Goal: Transaction & Acquisition: Purchase product/service

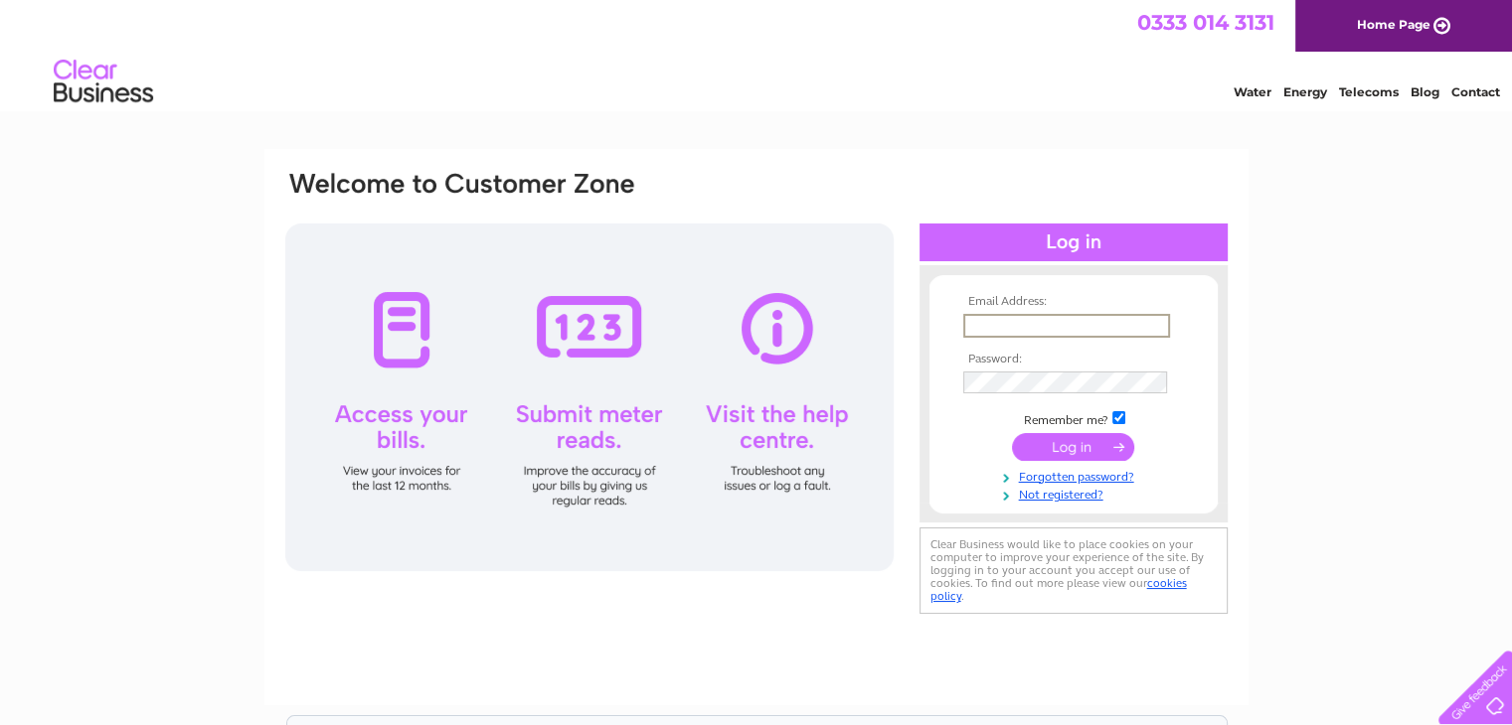
click at [1015, 325] on input "text" at bounding box center [1066, 326] width 207 height 24
type input "janet@james-denholm.co.uk"
click at [1038, 448] on input "submit" at bounding box center [1073, 445] width 122 height 28
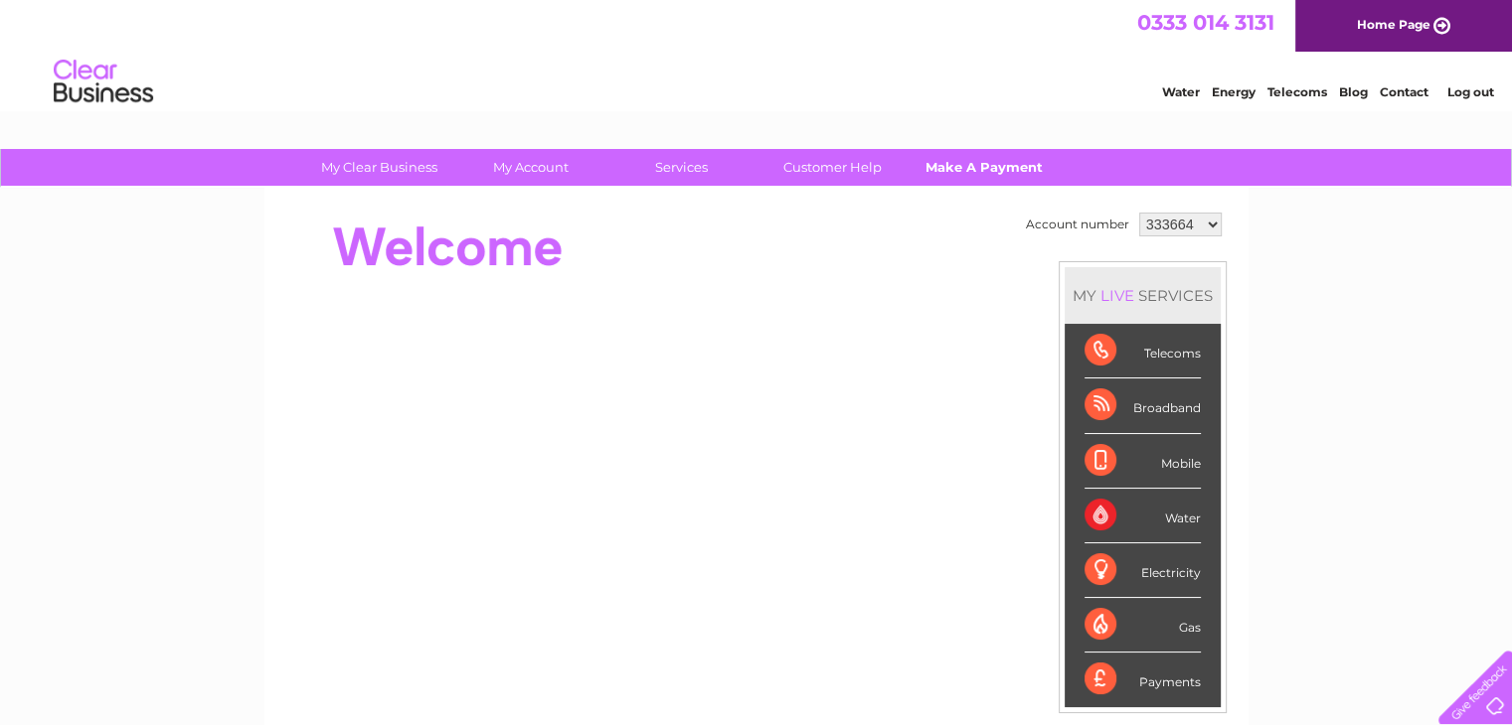
click at [963, 163] on link "Make A Payment" at bounding box center [983, 167] width 164 height 37
click at [978, 171] on link "Make A Payment" at bounding box center [983, 167] width 164 height 37
click at [972, 163] on link "Make A Payment" at bounding box center [983, 167] width 164 height 37
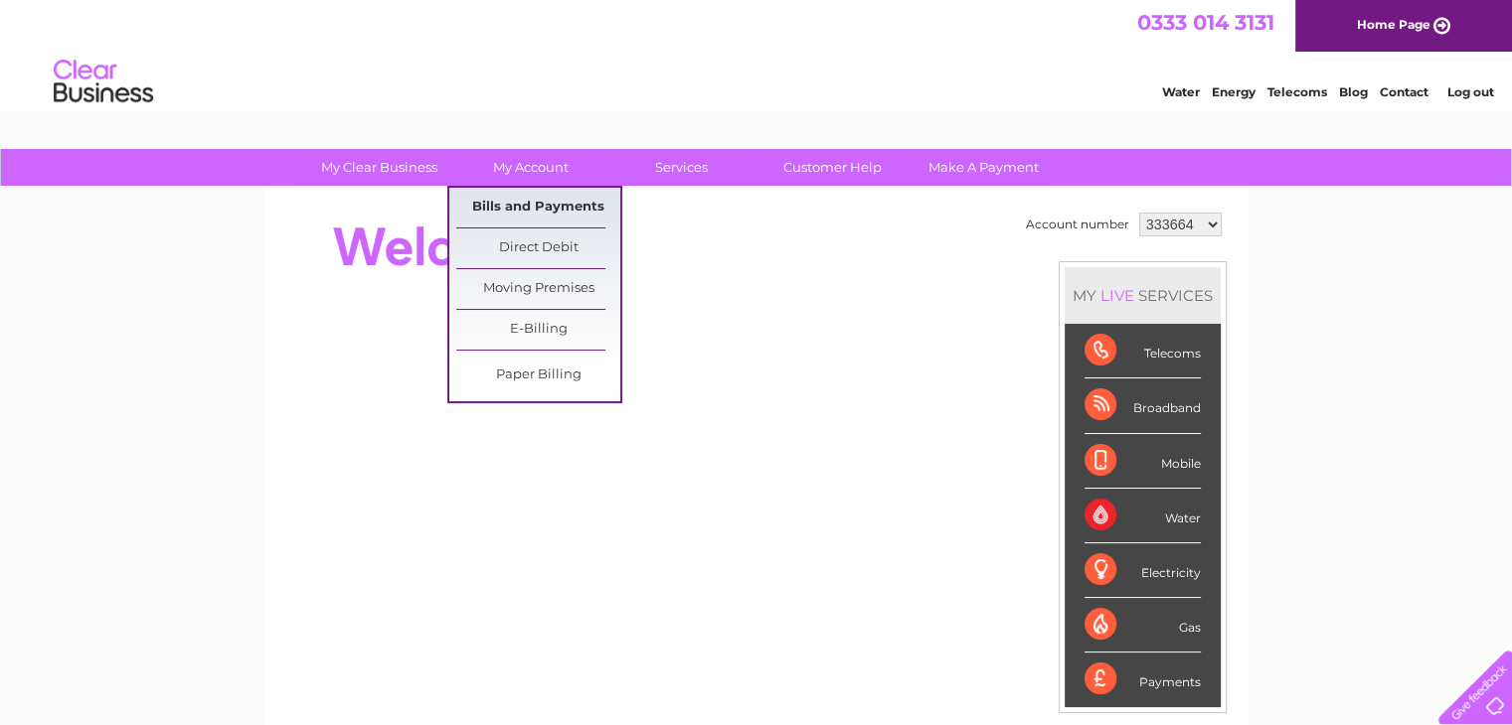
click at [512, 207] on link "Bills and Payments" at bounding box center [538, 208] width 164 height 40
click at [532, 208] on link "Bills and Payments" at bounding box center [538, 208] width 164 height 40
click at [565, 210] on link "Bills and Payments" at bounding box center [538, 208] width 164 height 40
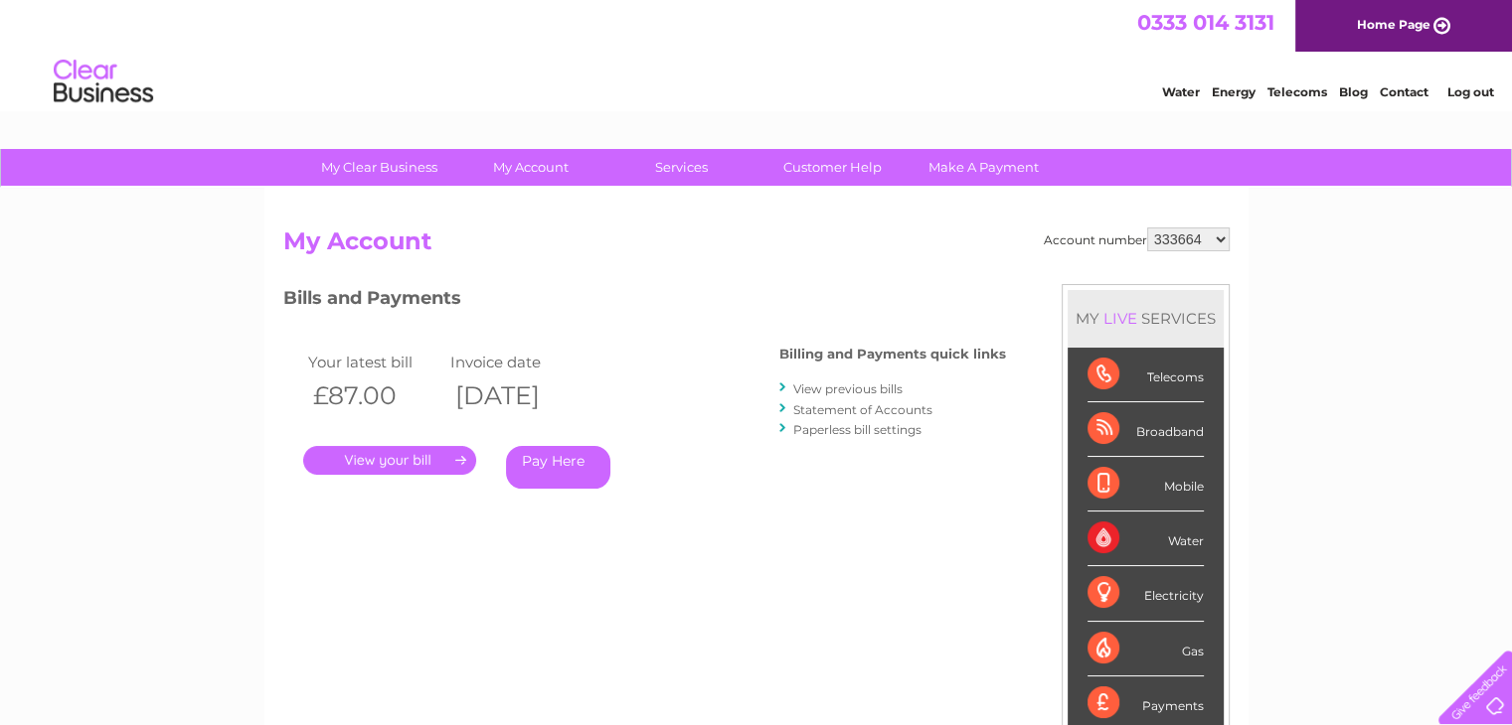
click at [554, 470] on link "Pay Here" at bounding box center [558, 467] width 104 height 43
click at [559, 462] on link "Pay Here" at bounding box center [558, 467] width 104 height 43
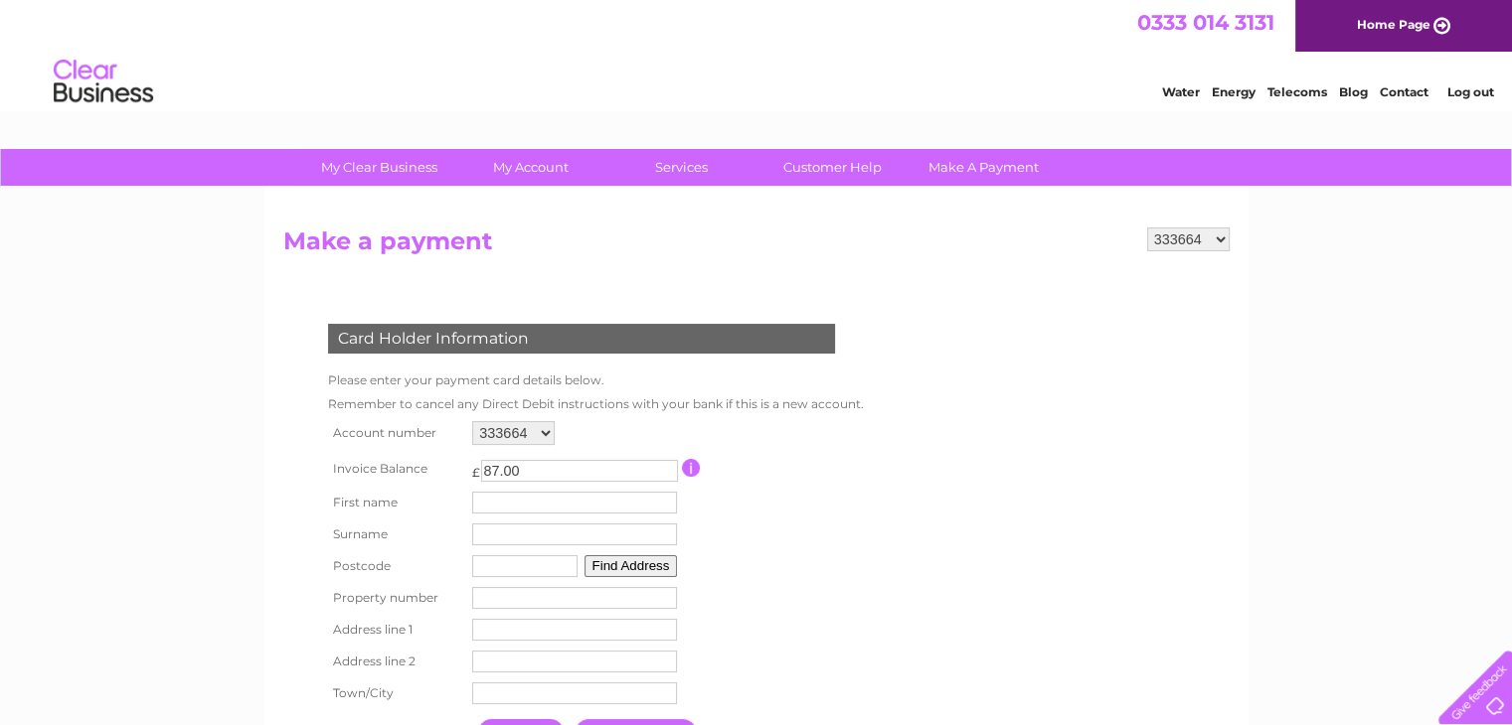
click at [514, 502] on input "text" at bounding box center [574, 503] width 205 height 22
type input "[PERSON_NAME]"
type input "PH6 2LJ"
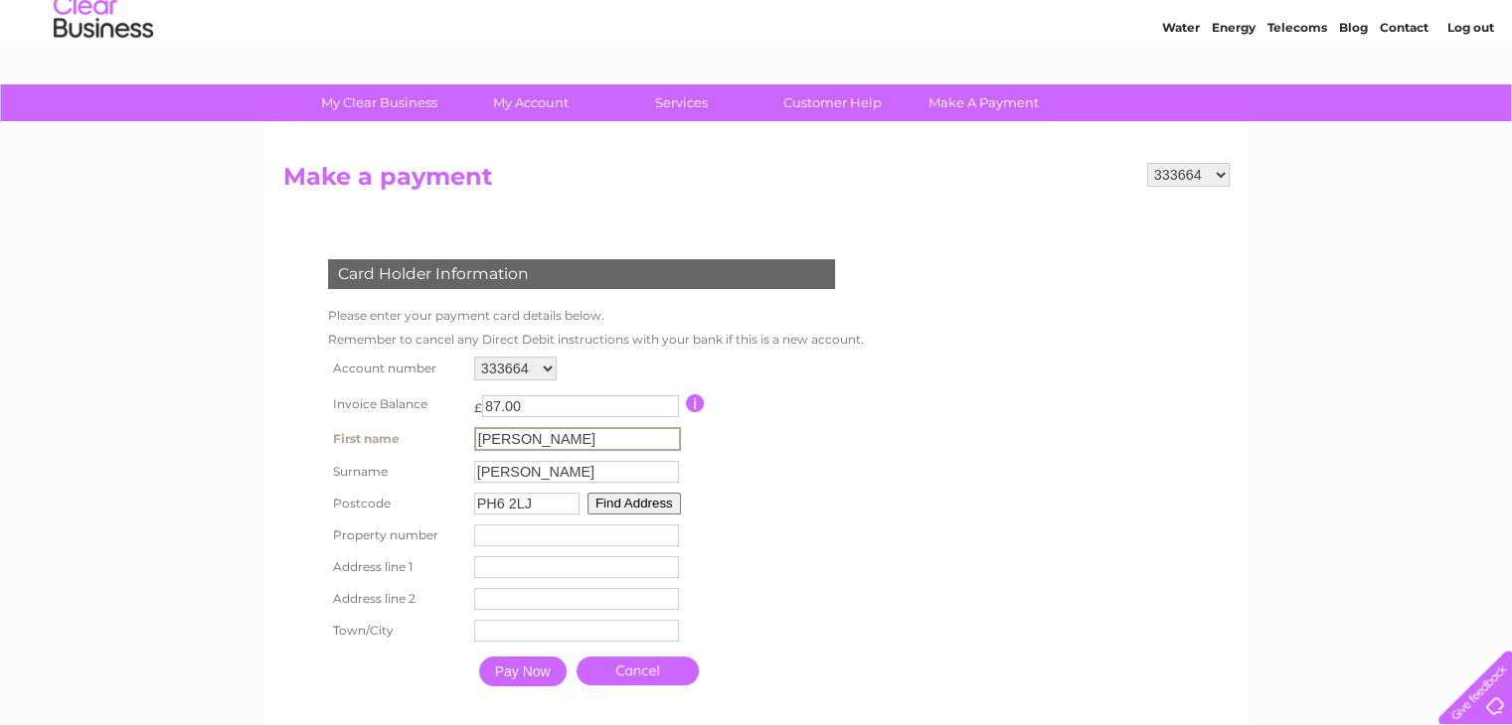
scroll to position [99, 0]
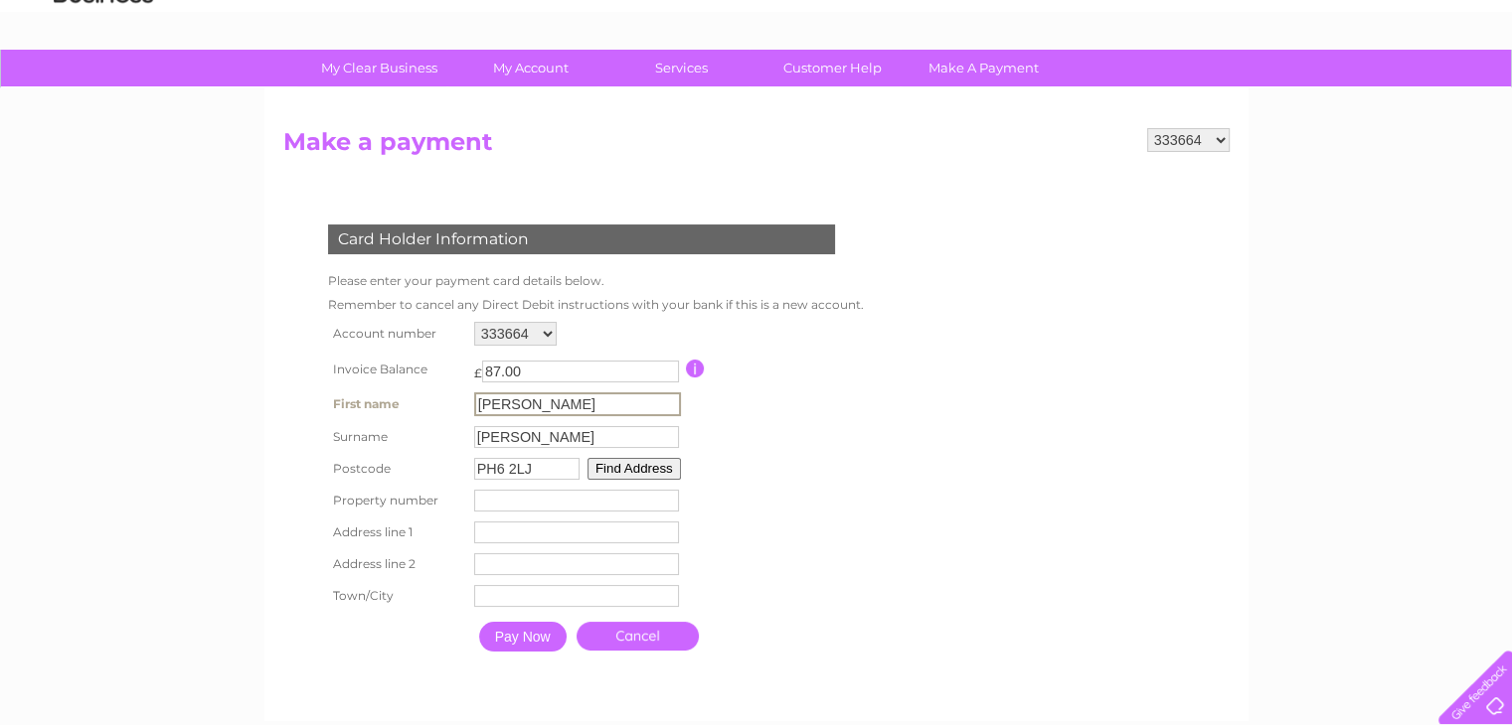
click at [521, 489] on td "Property Number" at bounding box center [577, 501] width 217 height 32
click at [670, 503] on input "-1" at bounding box center [574, 499] width 205 height 22
type input "11"
click at [513, 529] on input "text" at bounding box center [574, 531] width 205 height 22
type input "11 Dunira Street"
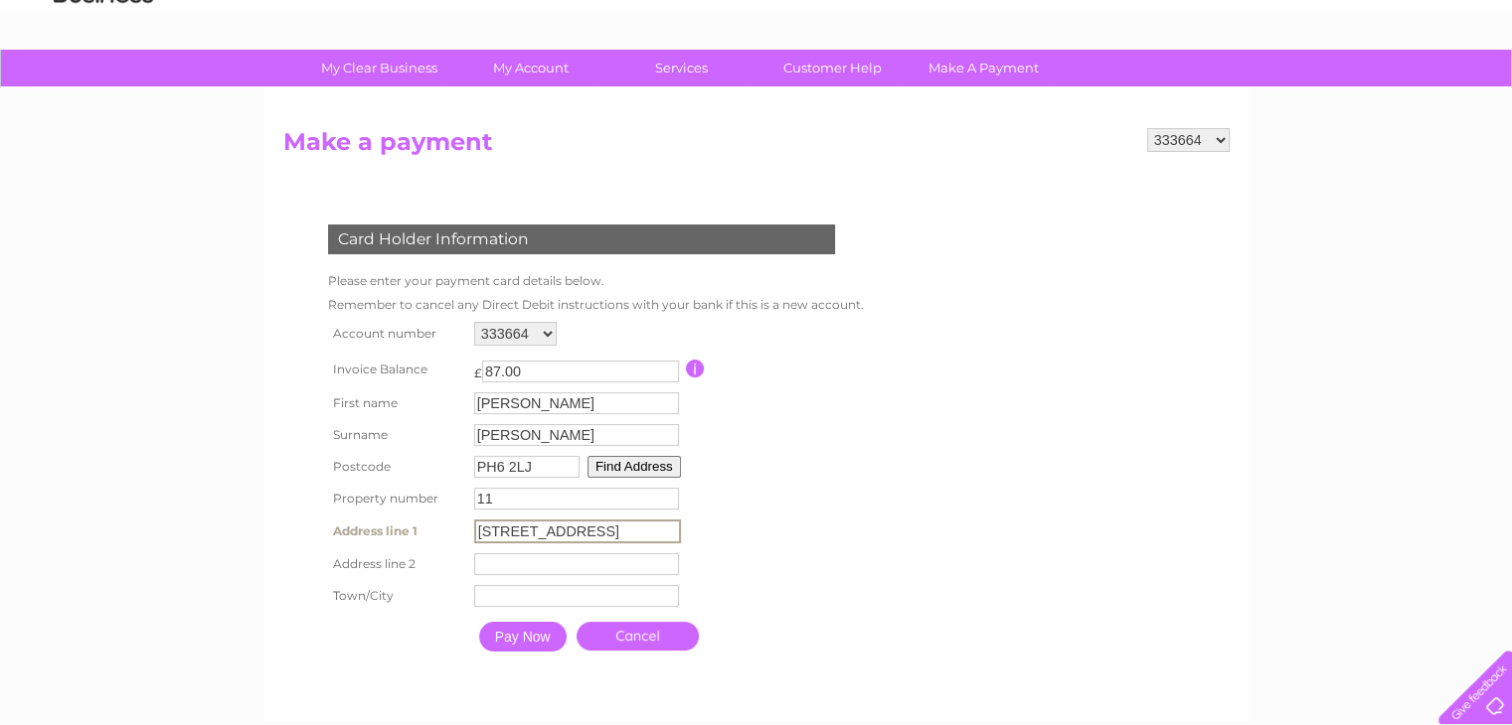
type input "Comrie"
type input "Crieff"
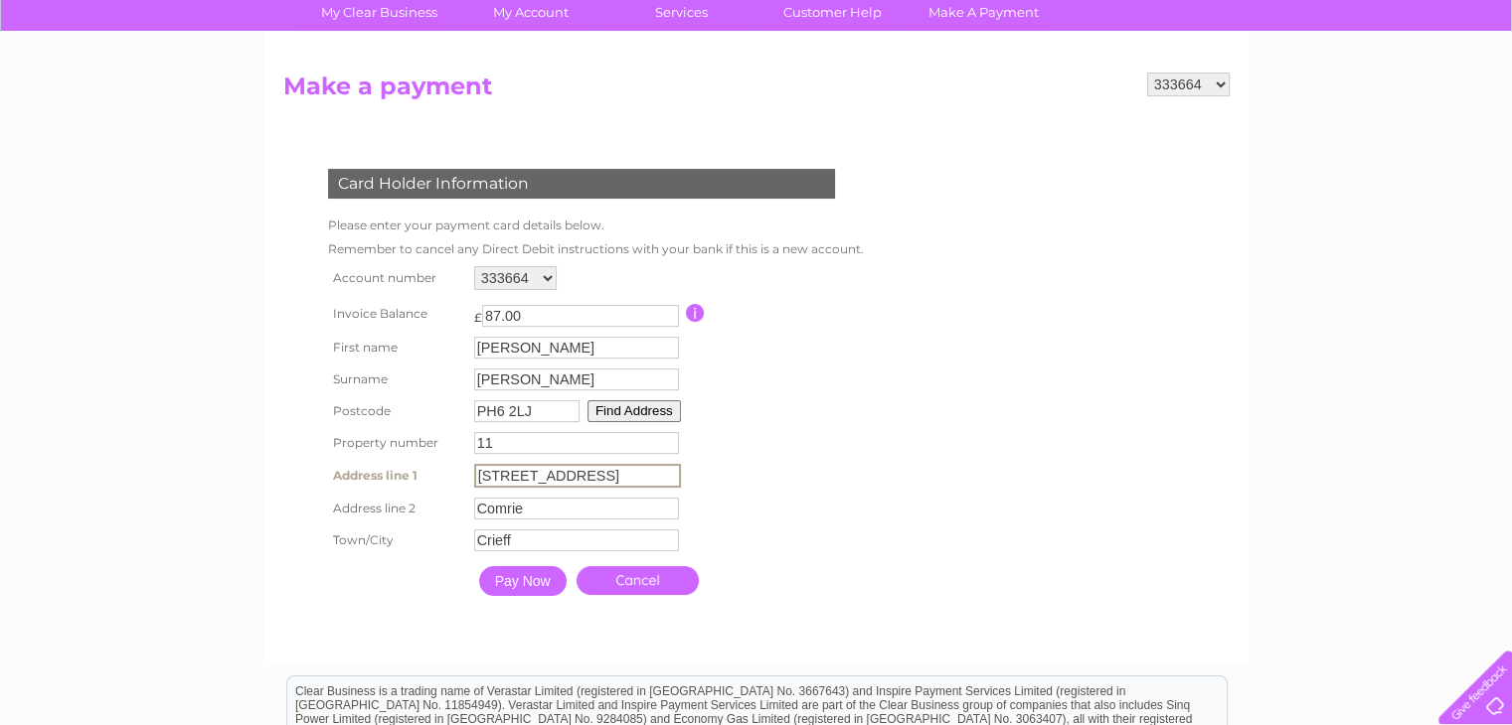
scroll to position [199, 0]
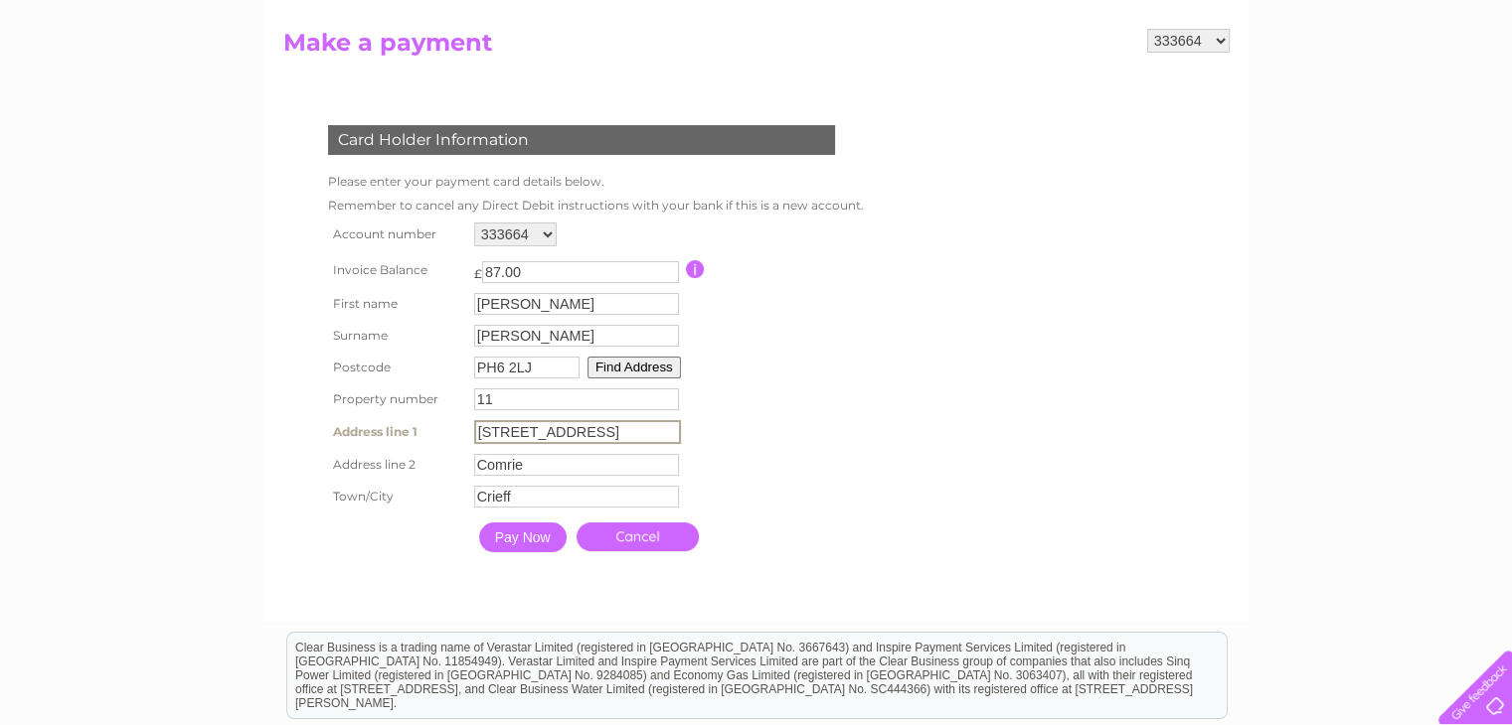
click at [526, 538] on input "Pay Now" at bounding box center [522, 538] width 87 height 30
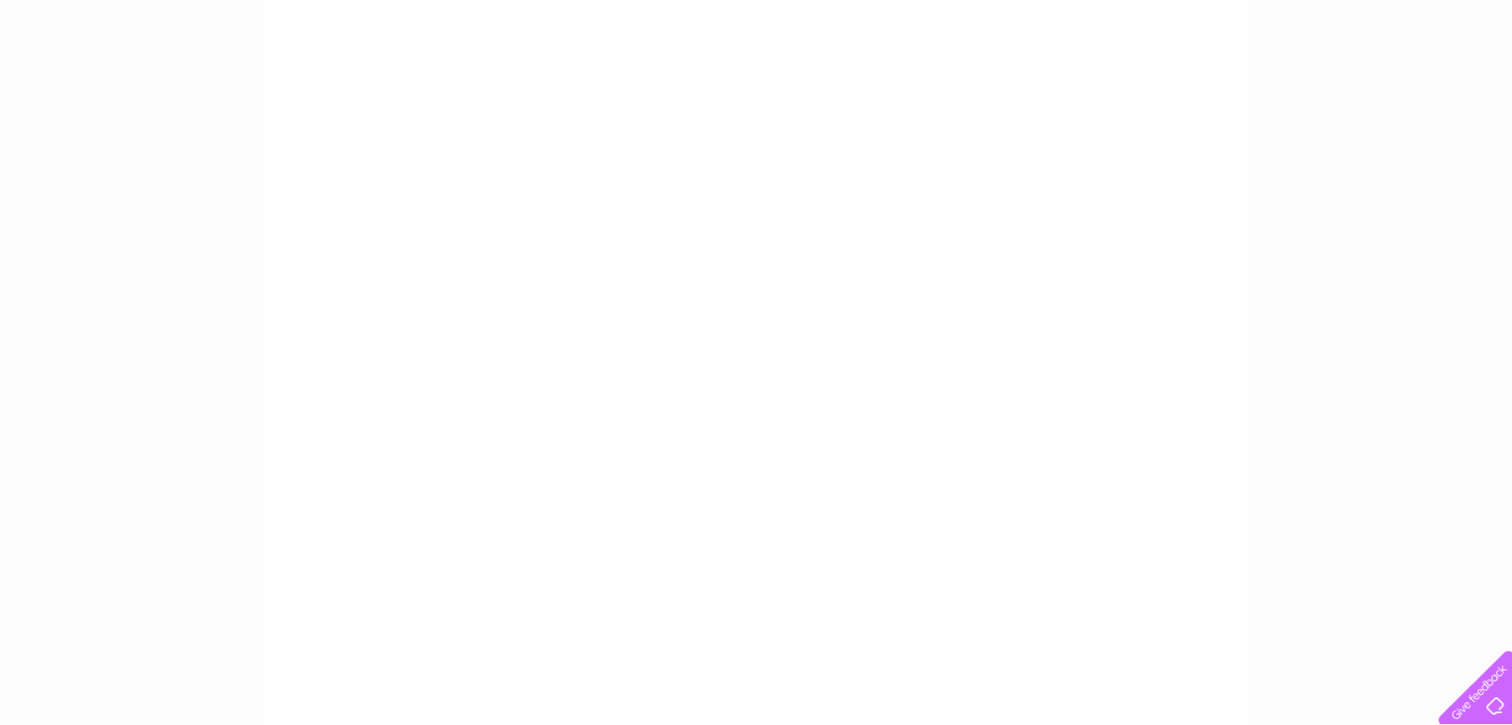
scroll to position [298, 0]
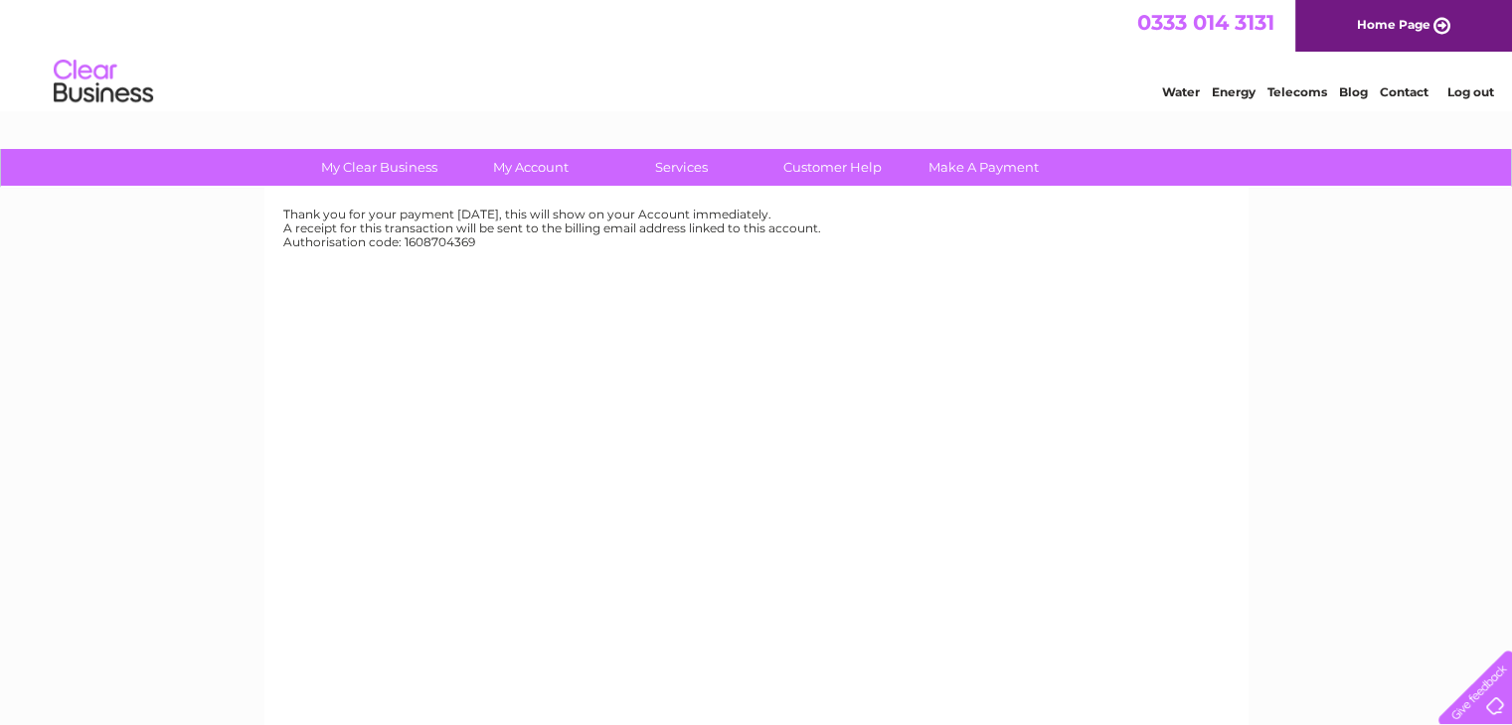
click at [1077, 434] on div "Thank you for your payment [DATE], this will show on your Account immediately. …" at bounding box center [756, 466] width 984 height 557
